Goal: Transaction & Acquisition: Download file/media

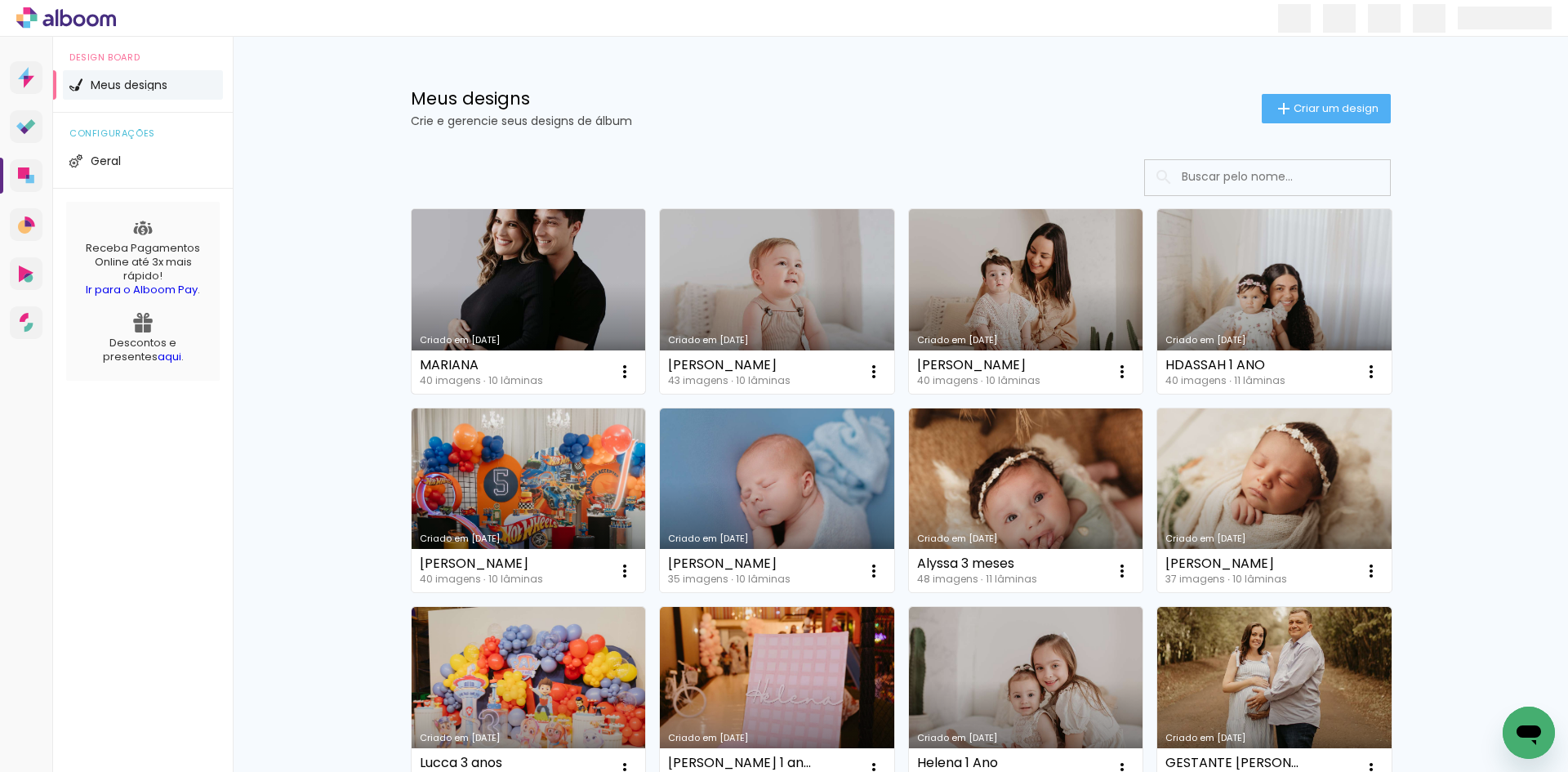
click at [524, 293] on link "Criado em [DATE]" at bounding box center [528, 301] width 234 height 185
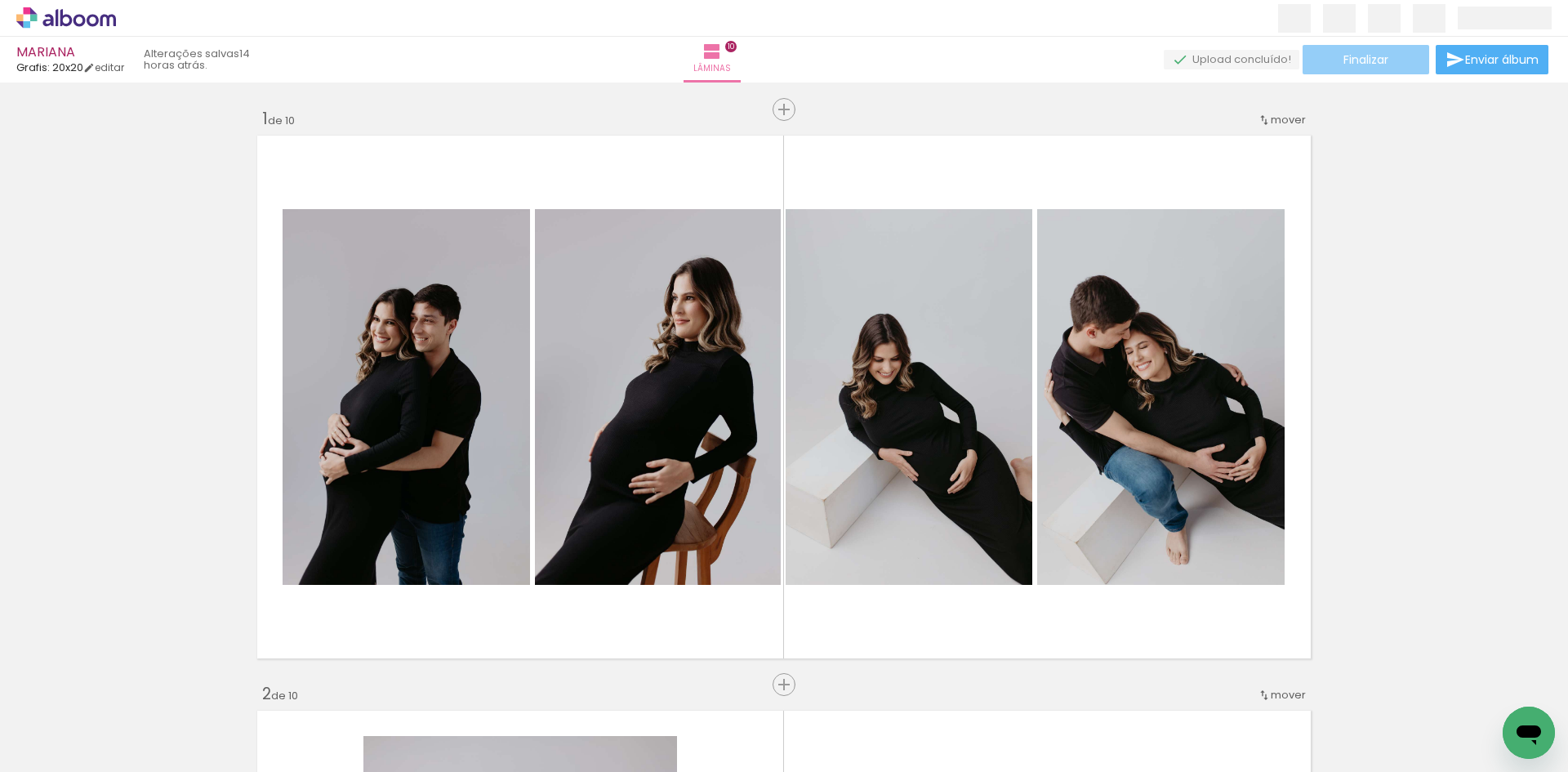
click at [1375, 61] on span "Finalizar" at bounding box center [1365, 60] width 45 height 12
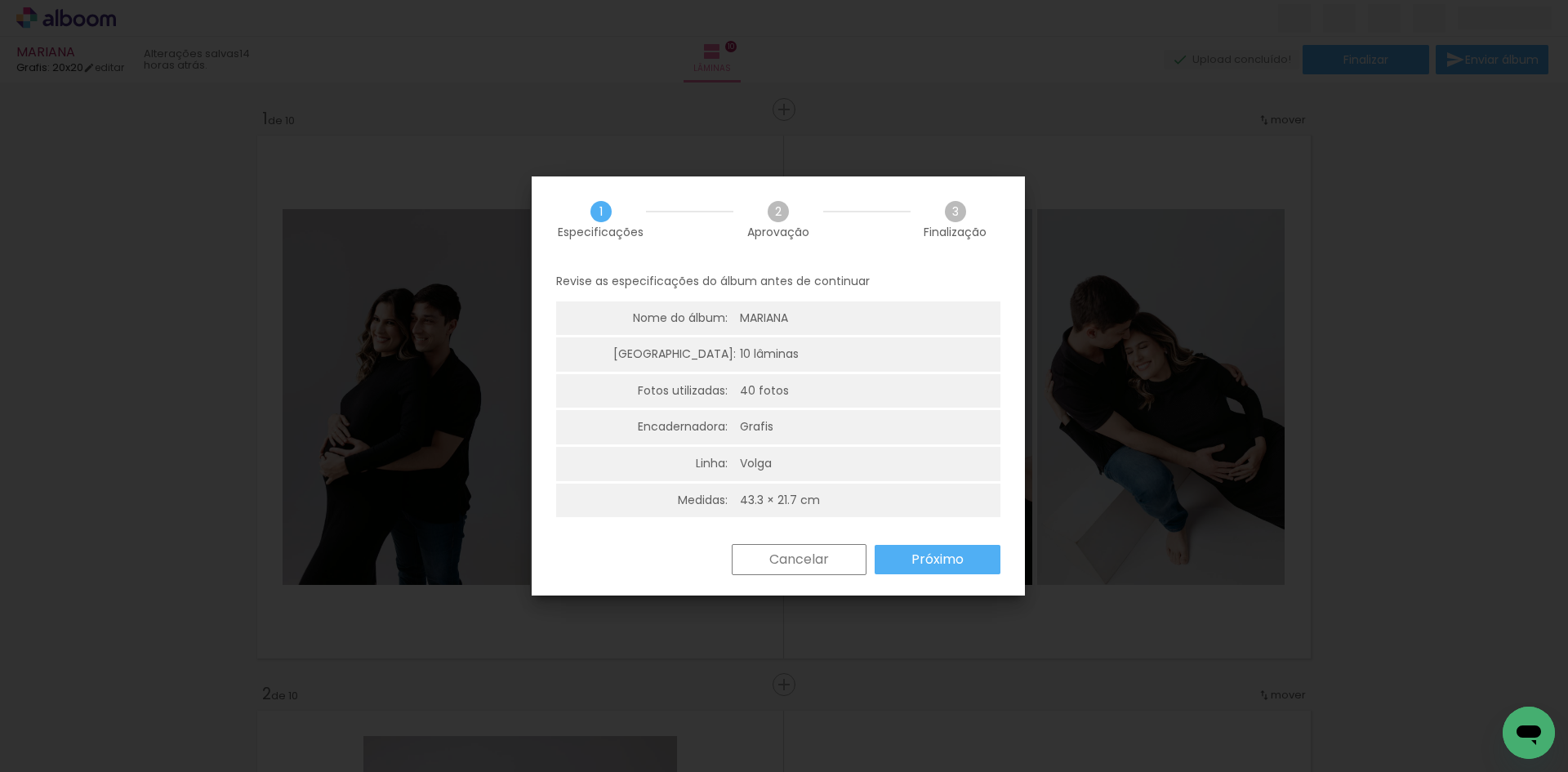
click at [0, 0] on slot "Próximo" at bounding box center [0, 0] width 0 height 0
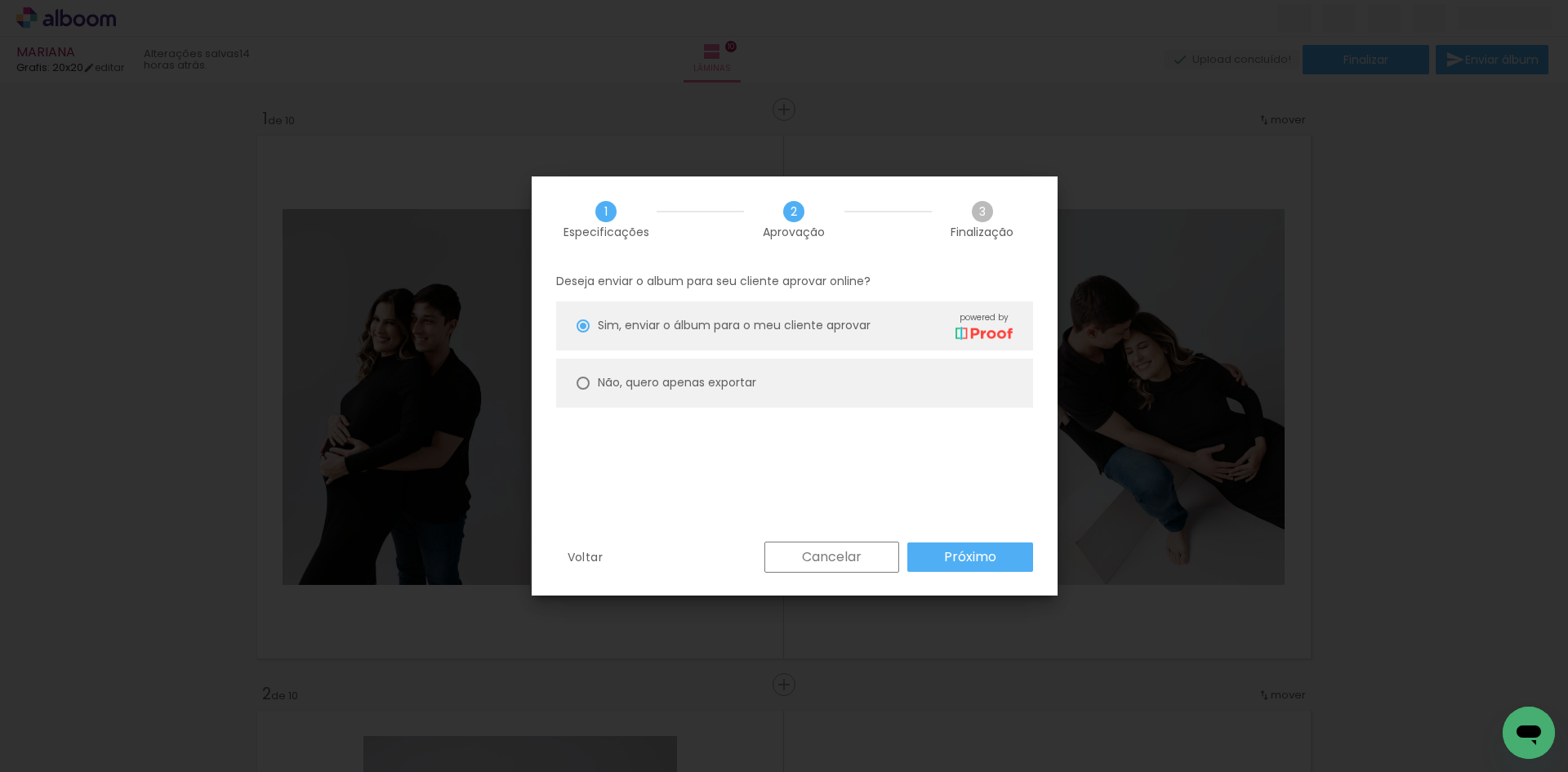
click at [0, 0] on slot "Não, quero apenas exportar" at bounding box center [0, 0] width 0 height 0
type paper-radio-button "on"
click at [999, 563] on paper-button "Próximo" at bounding box center [970, 557] width 126 height 30
type input "Alta, 300 DPI"
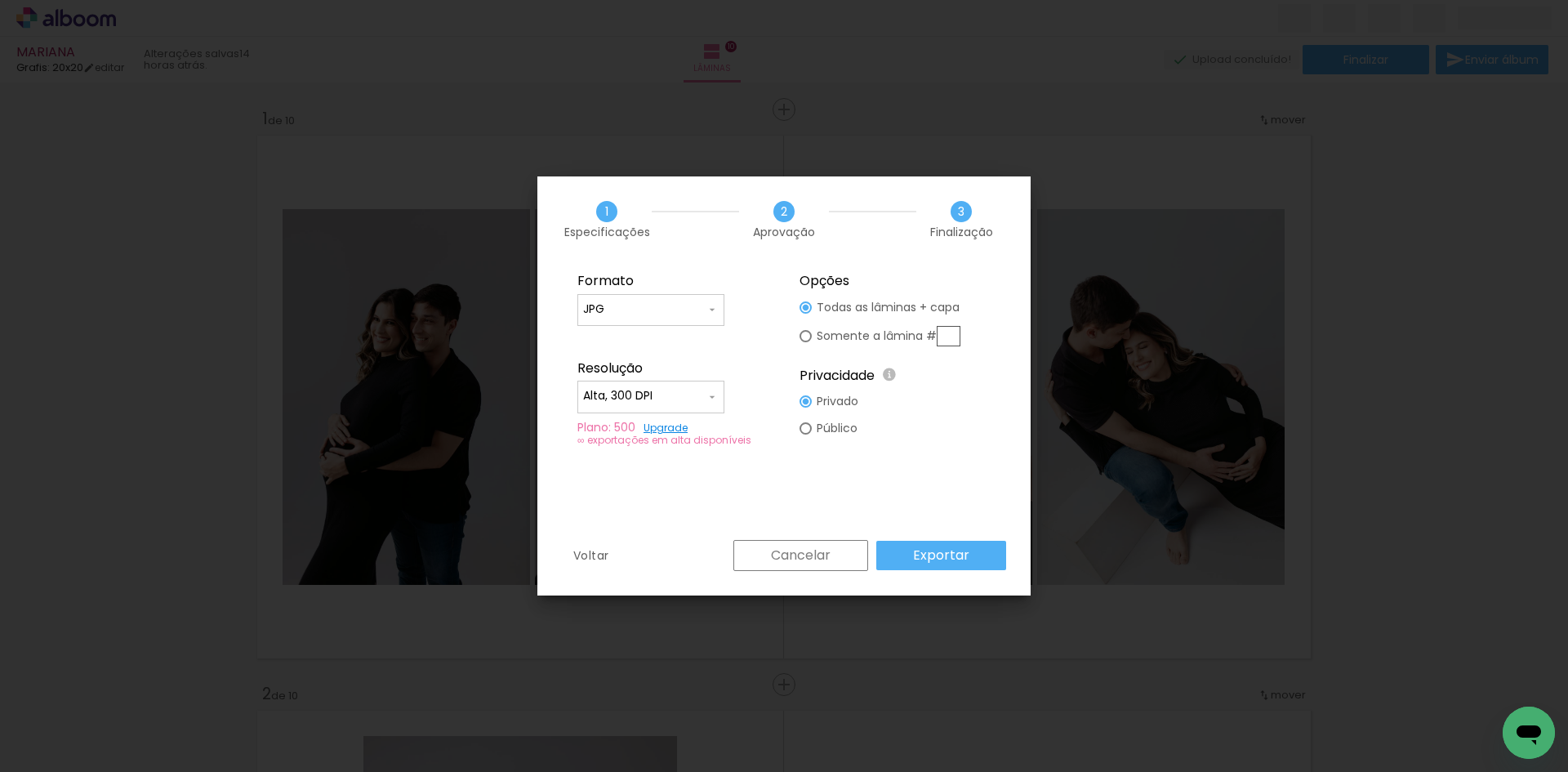
click at [0, 0] on slot "Exportar" at bounding box center [0, 0] width 0 height 0
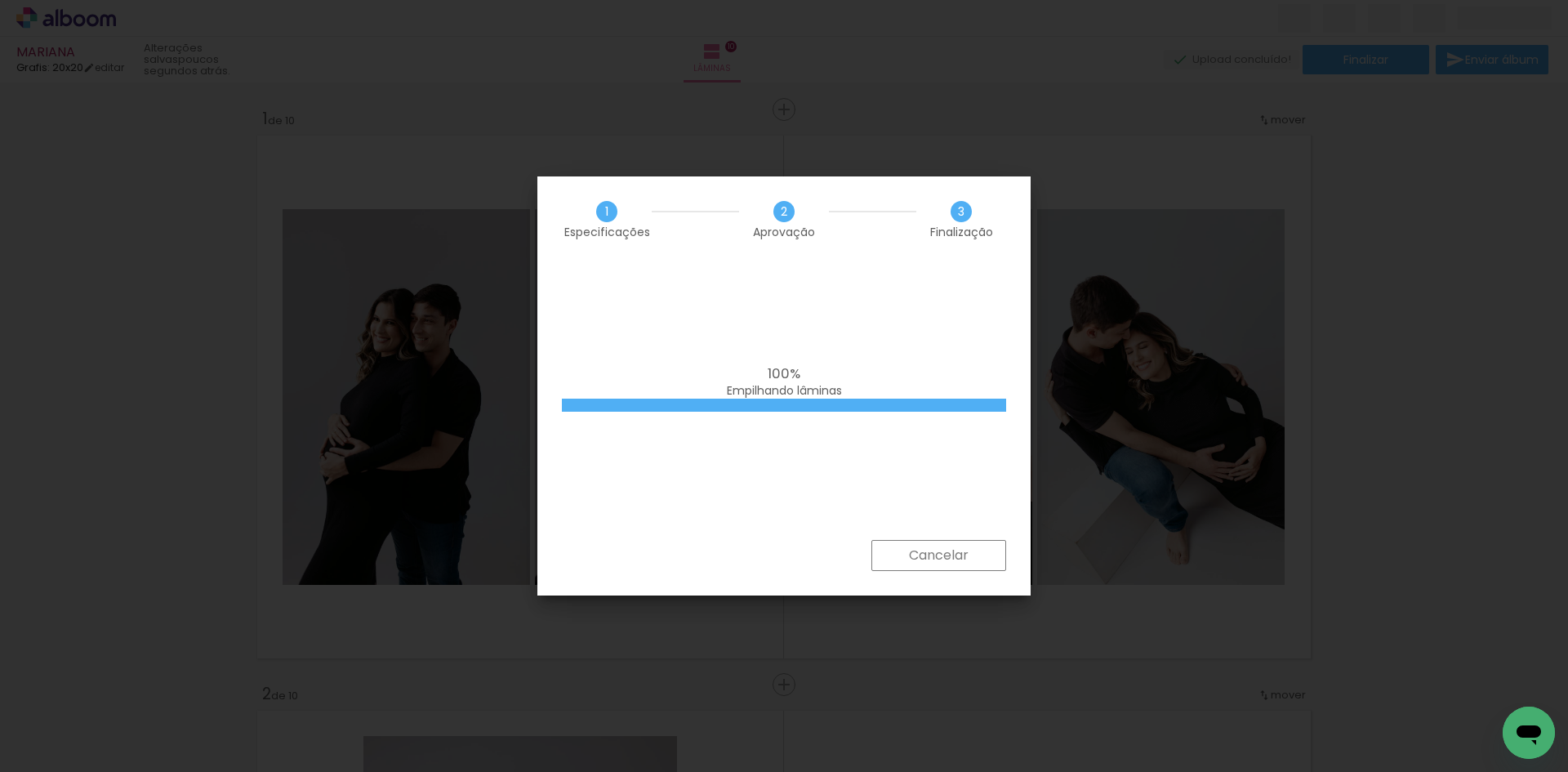
click at [767, 394] on span "Empilhando lâminas" at bounding box center [784, 390] width 115 height 16
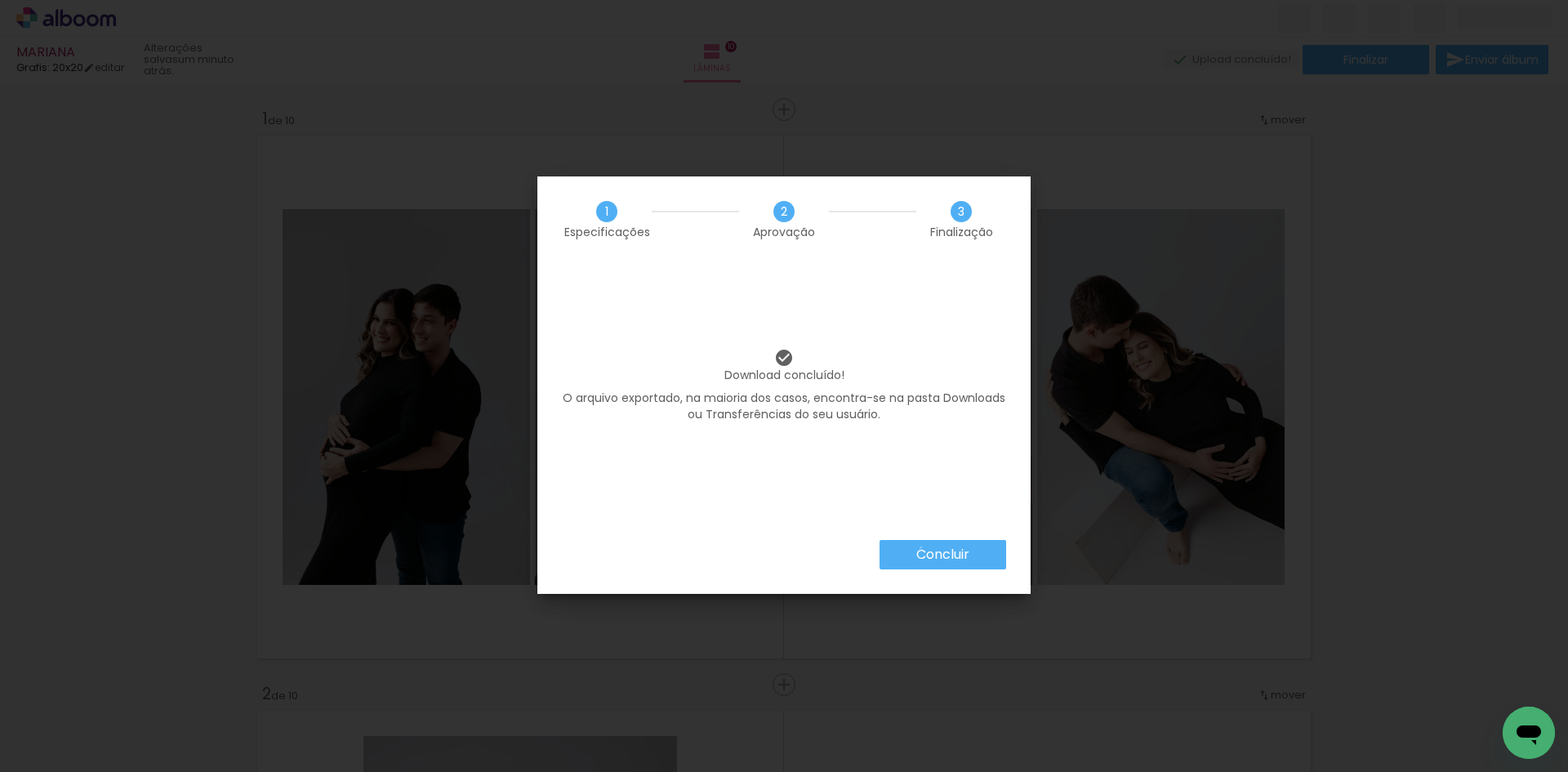
click at [0, 0] on slot "Concluir" at bounding box center [0, 0] width 0 height 0
